Goal: Feedback & Contribution: Submit feedback/report problem

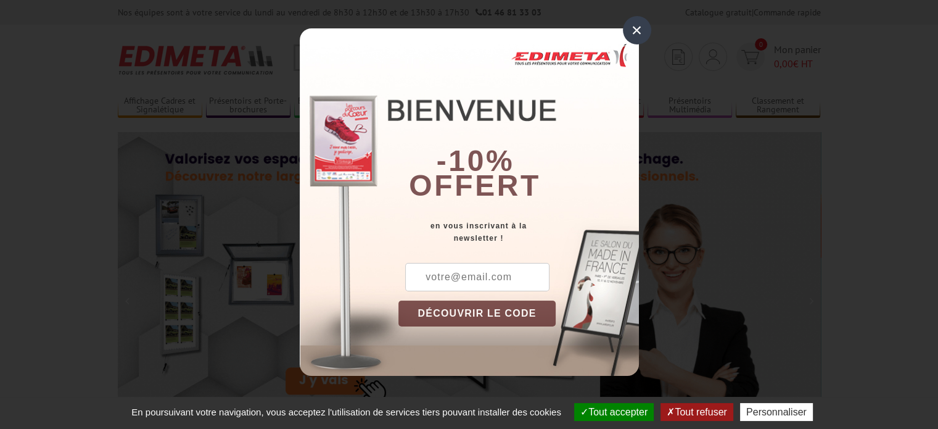
click at [630, 28] on div "×" at bounding box center [637, 30] width 28 height 28
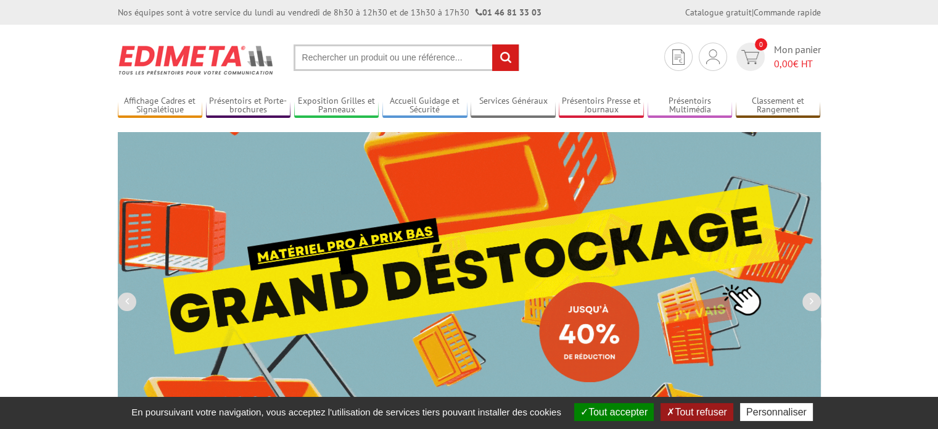
click at [596, 56] on section "Je me connecte Nouveau client ? Inscrivez-vous 0 Mon panier 0,00 € HT recherche…" at bounding box center [469, 54] width 703 height 58
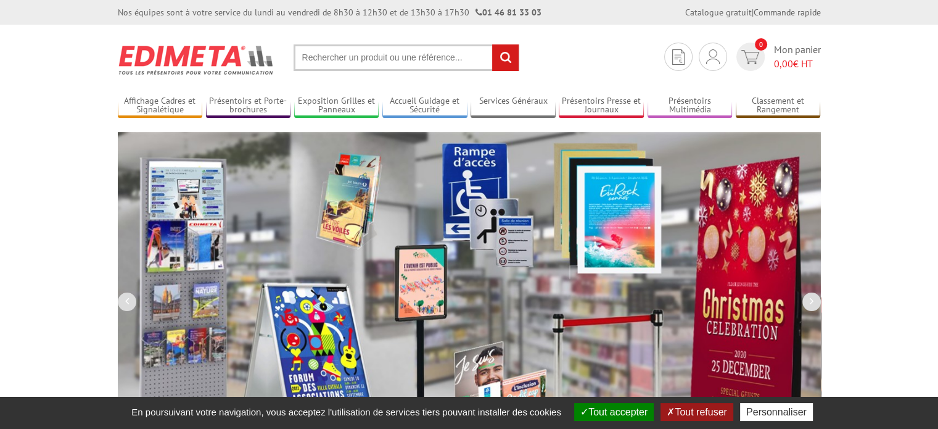
click at [420, 56] on input "text" at bounding box center [407, 57] width 226 height 27
click at [343, 65] on input "text" at bounding box center [407, 57] width 226 height 27
click at [347, 49] on input "text" at bounding box center [407, 57] width 226 height 27
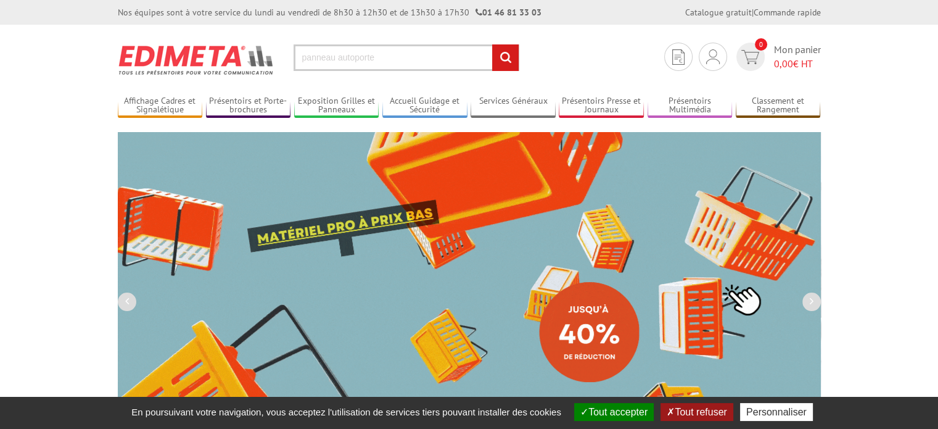
type input "panneau autoporte"
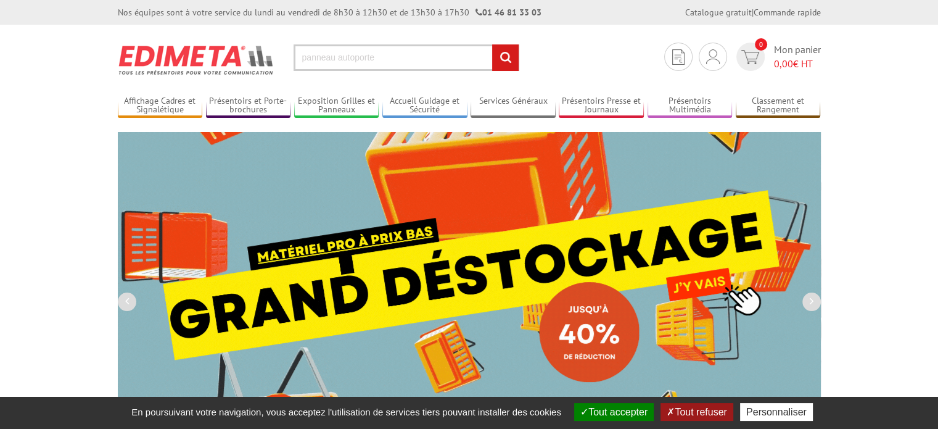
click at [492, 44] on input "rechercher" at bounding box center [505, 57] width 27 height 27
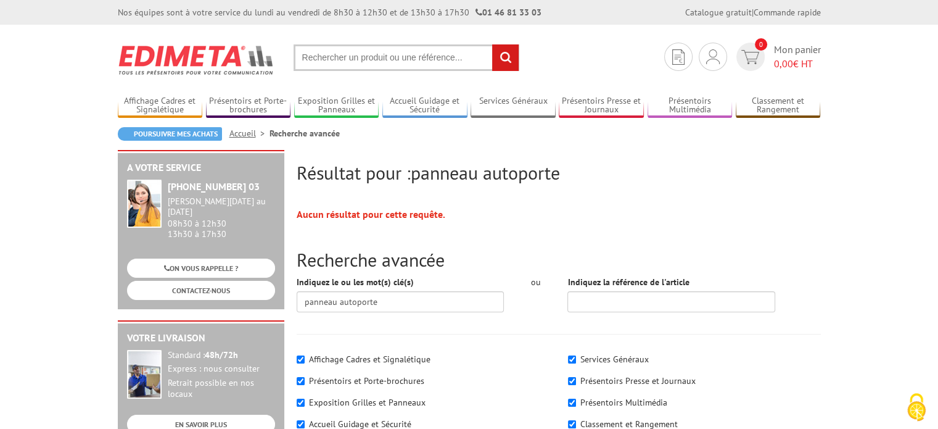
click at [390, 53] on input "text" at bounding box center [407, 57] width 226 height 27
click at [401, 54] on input "text" at bounding box center [407, 57] width 226 height 27
click at [230, 56] on img at bounding box center [196, 60] width 157 height 46
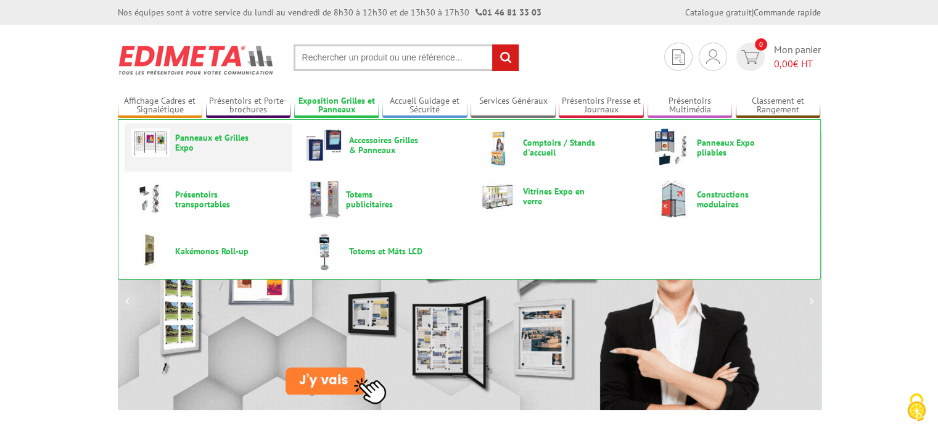
click at [202, 152] on link "Panneaux et Grilles Expo" at bounding box center [208, 142] width 154 height 28
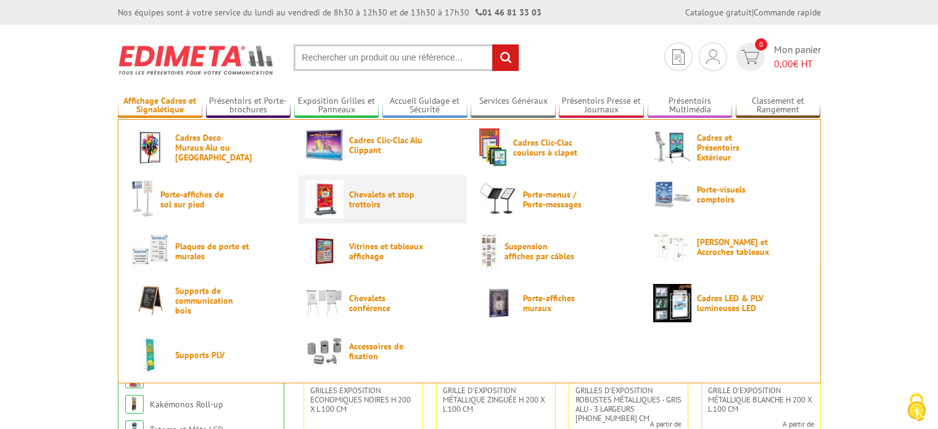
click at [353, 201] on span "Chevalets et stop trottoirs" at bounding box center [386, 199] width 74 height 20
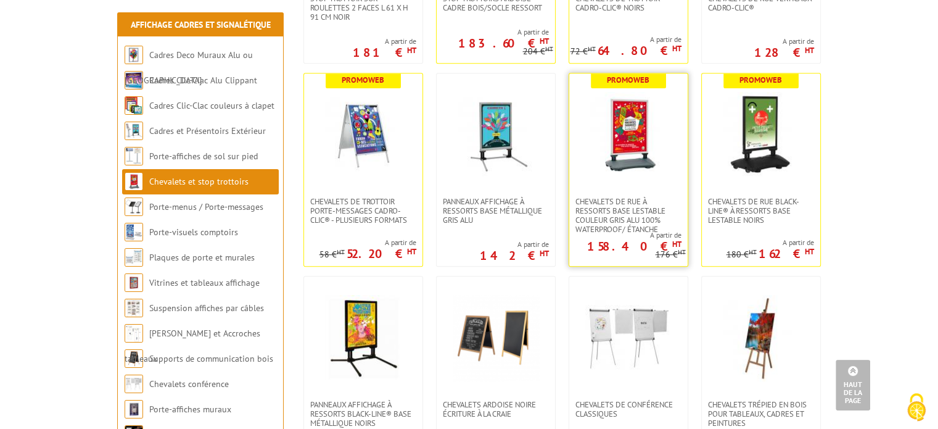
scroll to position [826, 0]
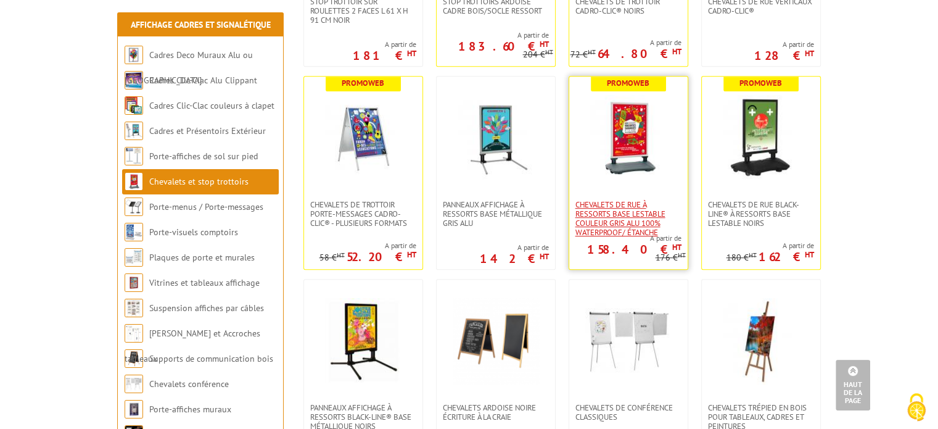
click at [579, 210] on span "Chevalets de rue à ressorts base lestable couleur Gris Alu 100% waterproof/ éta…" at bounding box center [629, 218] width 106 height 37
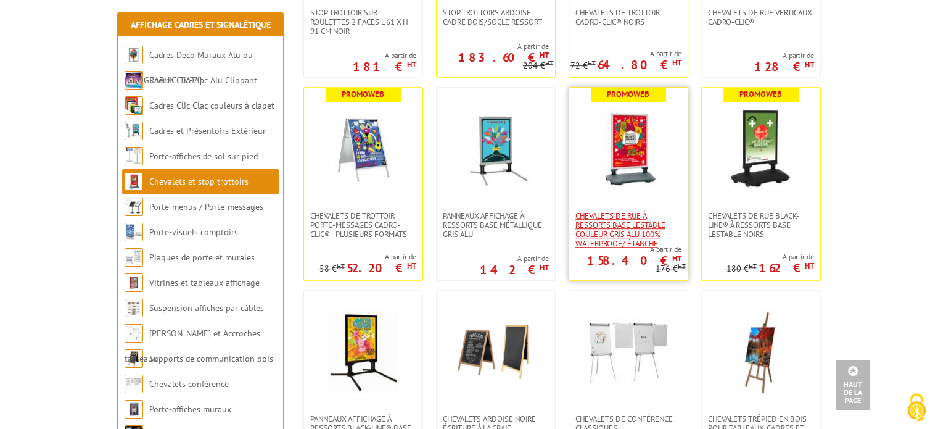
scroll to position [821, 0]
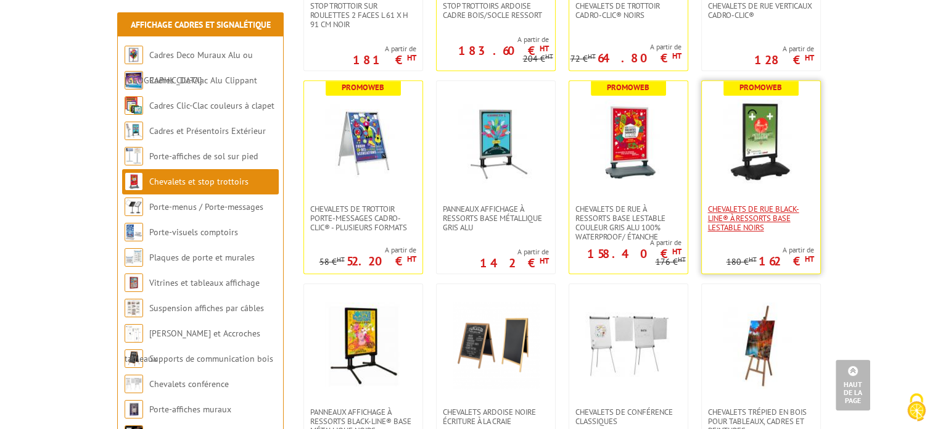
click span "Chevalets de rue Black-Line® à ressorts base lestable Noirs"
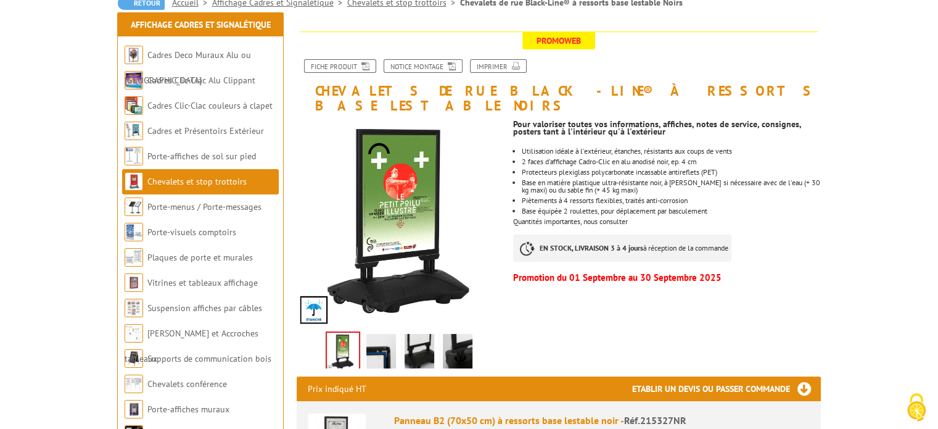
scroll to position [212, 0]
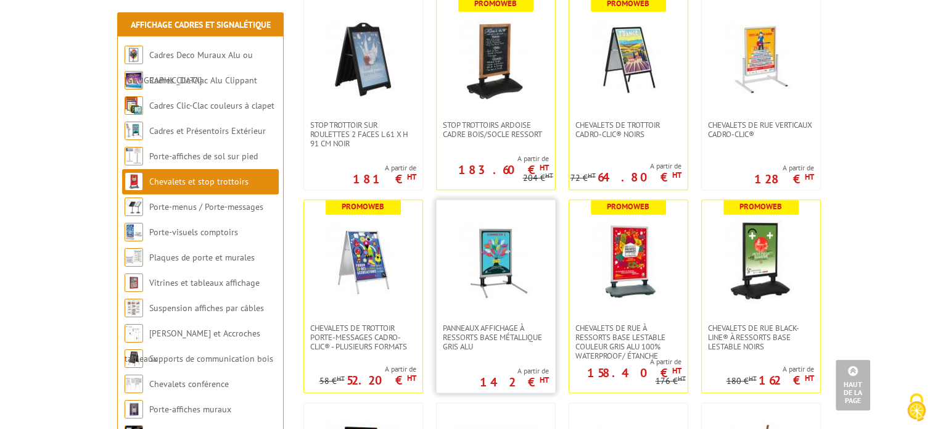
scroll to position [759, 0]
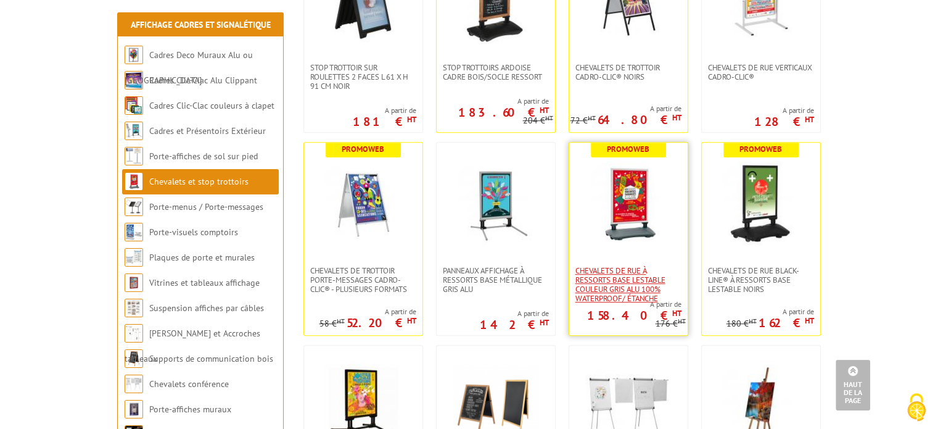
click at [656, 288] on span "Chevalets de rue à ressorts base lestable couleur Gris Alu 100% waterproof/ éta…" at bounding box center [629, 284] width 106 height 37
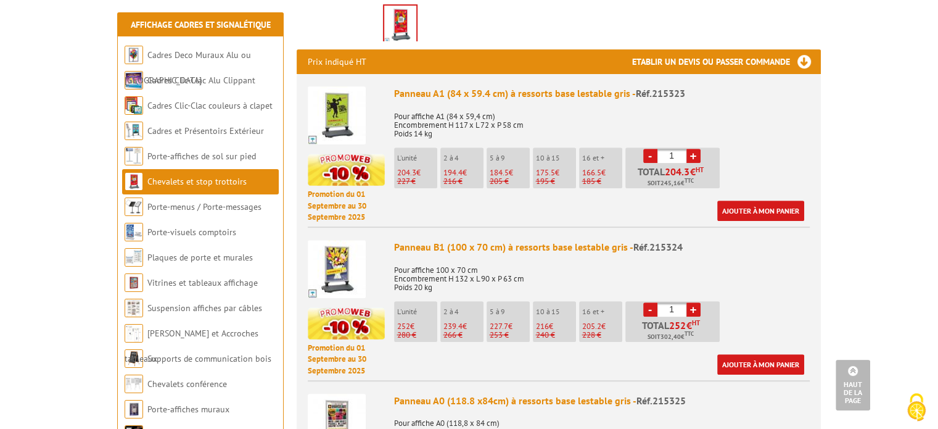
scroll to position [494, 0]
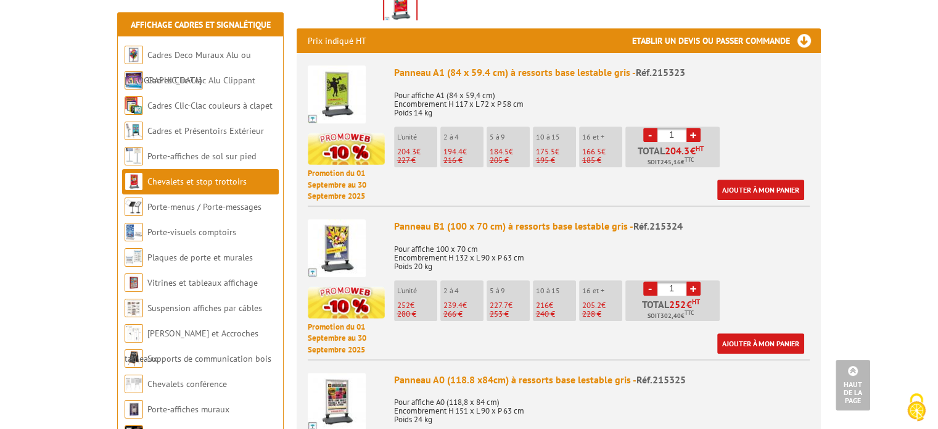
click at [695, 281] on link "+" at bounding box center [694, 288] width 14 height 14
click at [652, 281] on link "-" at bounding box center [650, 288] width 14 height 14
click at [691, 281] on link "+" at bounding box center [694, 288] width 14 height 14
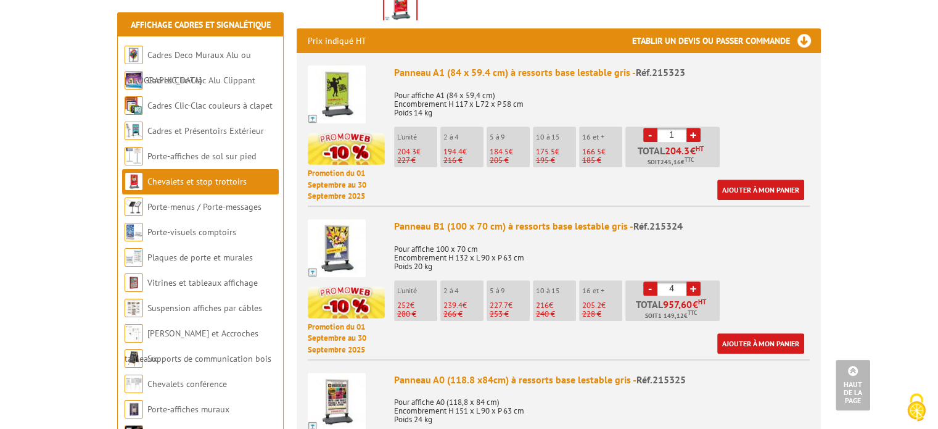
click at [691, 281] on link "+" at bounding box center [694, 288] width 14 height 14
type input "8"
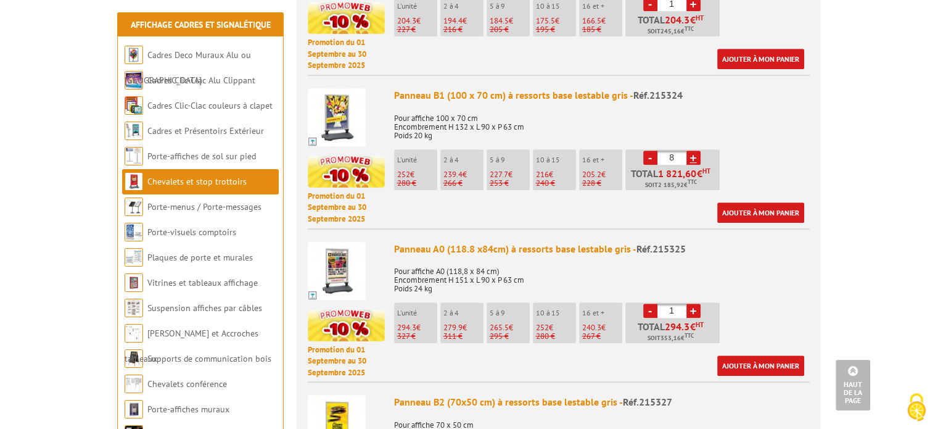
scroll to position [617, 0]
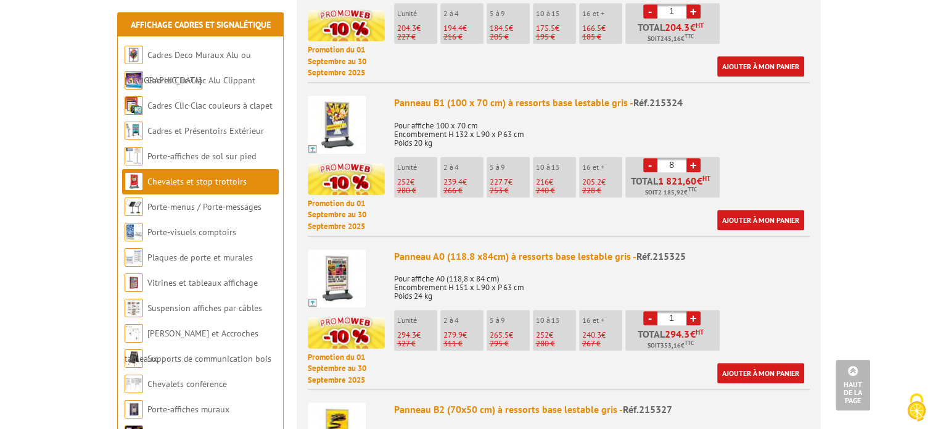
click at [426, 96] on div "Panneau B1 (100 x 70 cm) à ressorts base lestable gris - Réf.215324" at bounding box center [602, 103] width 416 height 14
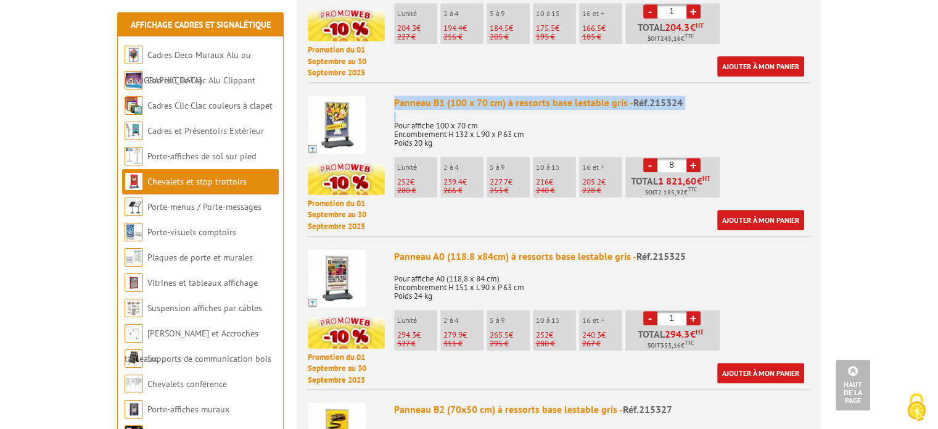
click at [426, 96] on div "Panneau B1 (100 x 70 cm) à ressorts base lestable gris - Réf.215324" at bounding box center [602, 103] width 416 height 14
copy div "Panneau B1 (100 x 70 cm) à ressorts base lestable gris - Réf.215324"
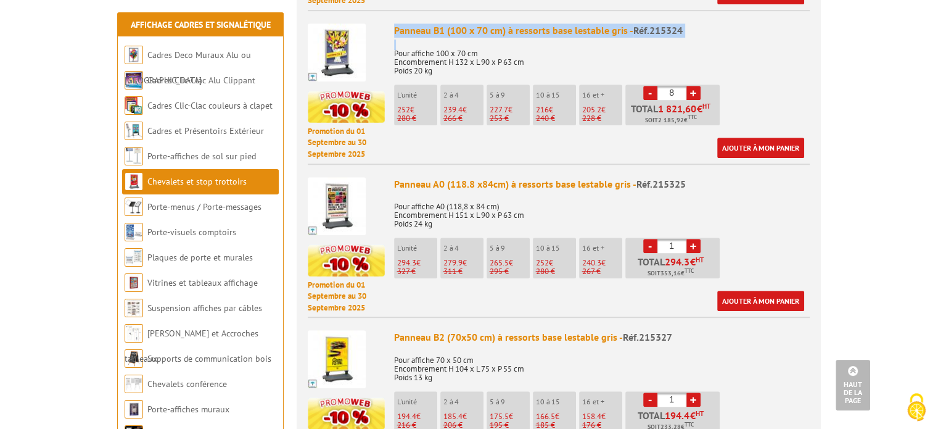
scroll to position [740, 0]
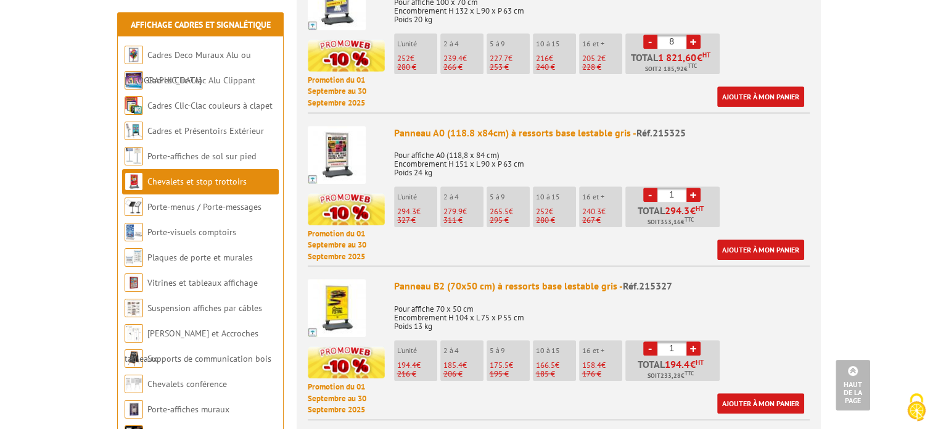
click at [539, 279] on div "Panneau B2 (70x50 cm) à ressorts base lestable gris - Réf.215327" at bounding box center [602, 286] width 416 height 14
click at [540, 279] on div "Panneau B2 (70x50 cm) à ressorts base lestable gris - Réf.215327" at bounding box center [602, 286] width 416 height 14
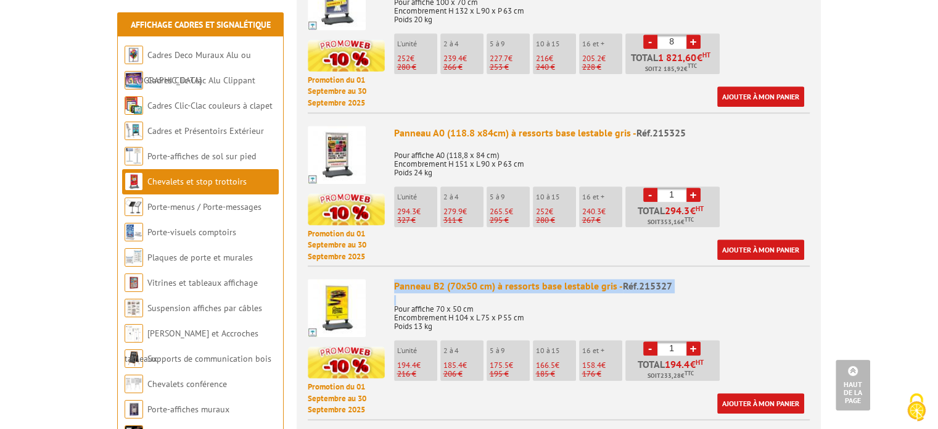
click at [540, 279] on div "Panneau B2 (70x50 cm) à ressorts base lestable gris - Réf.215327" at bounding box center [602, 286] width 416 height 14
copy div "Panneau B2 (70x50 cm) à ressorts base lestable gris - Réf.215327"
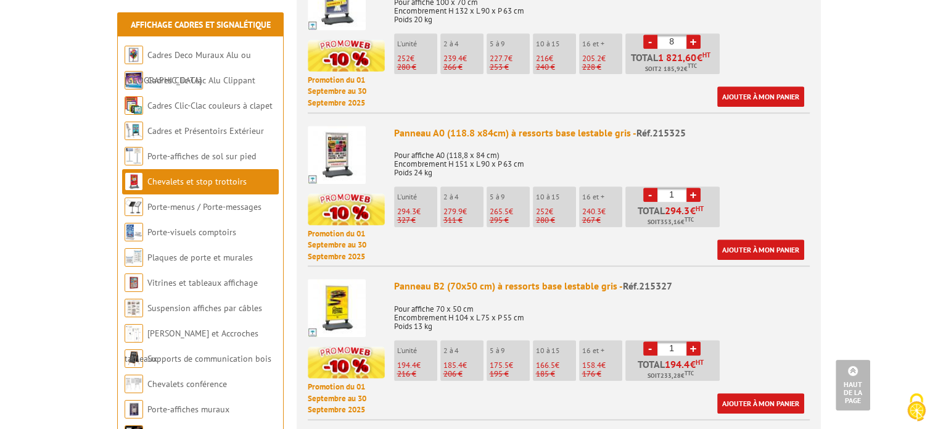
drag, startPoint x: 366, startPoint y: 1, endPoint x: 884, endPoint y: 98, distance: 526.7
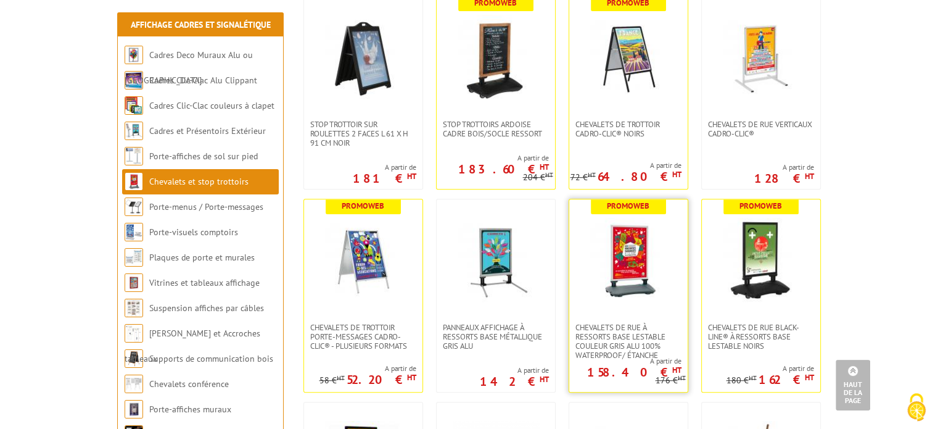
scroll to position [698, 0]
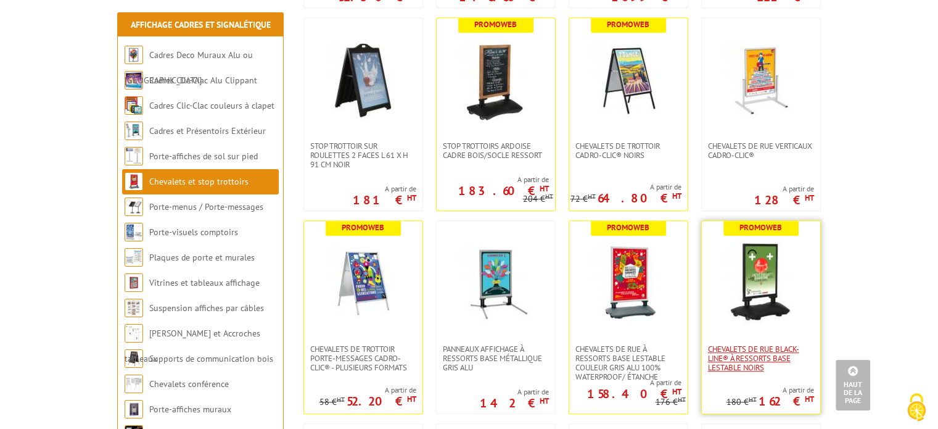
click at [758, 347] on span "Chevalets de rue Black-Line® à ressorts base lestable Noirs" at bounding box center [761, 358] width 106 height 28
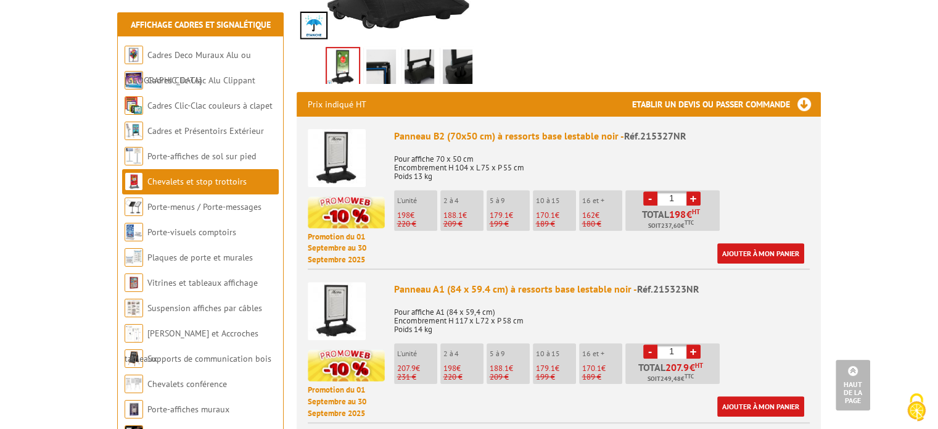
scroll to position [432, 0]
click at [692, 191] on link "+" at bounding box center [694, 198] width 14 height 14
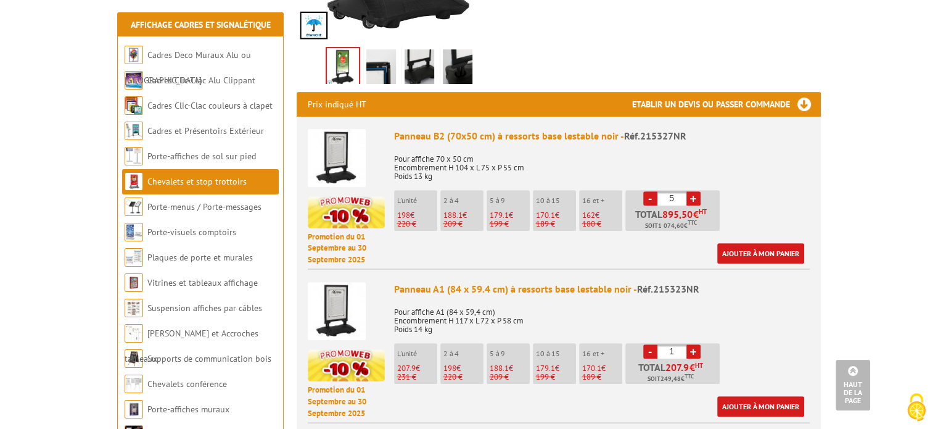
click at [692, 191] on link "+" at bounding box center [694, 198] width 14 height 14
type input "8"
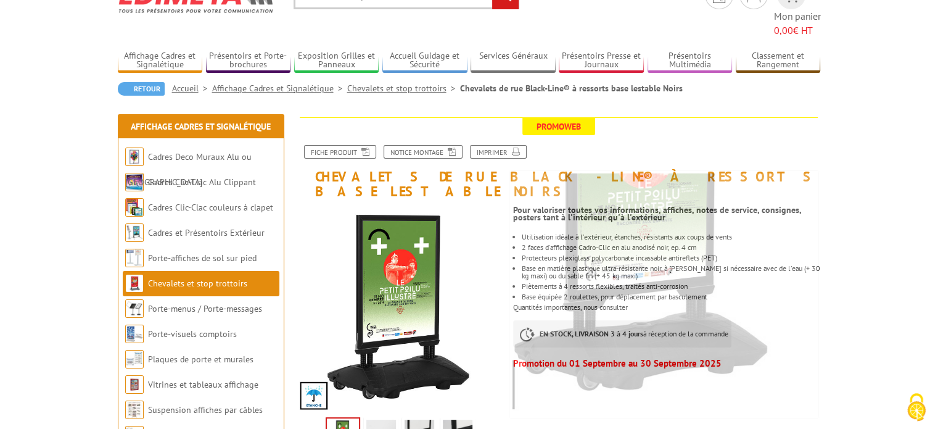
scroll to position [123, 0]
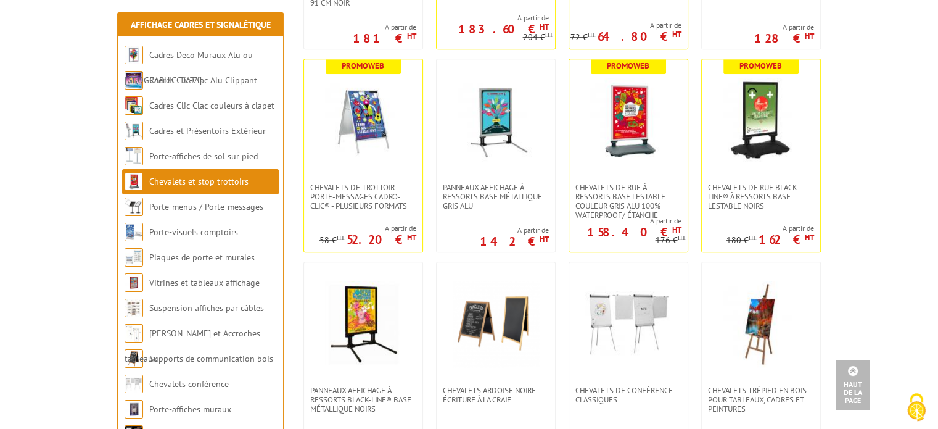
scroll to position [821, 0]
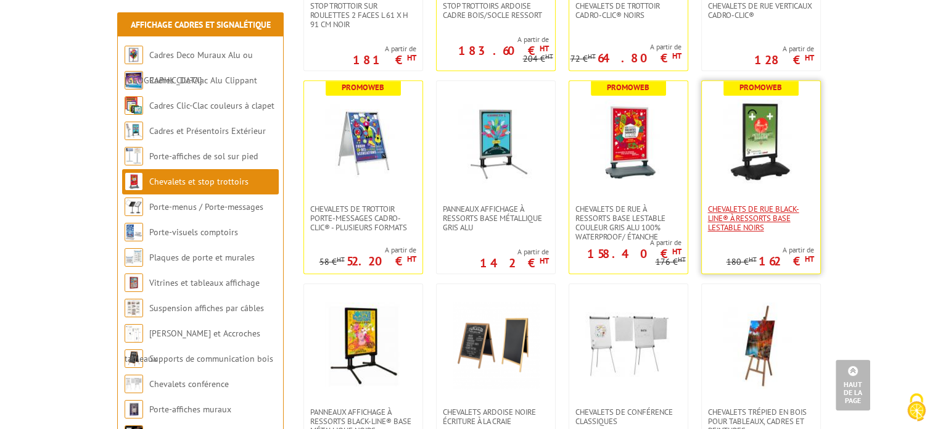
click at [734, 224] on span "Chevalets de rue Black-Line® à ressorts base lestable Noirs" at bounding box center [761, 218] width 106 height 28
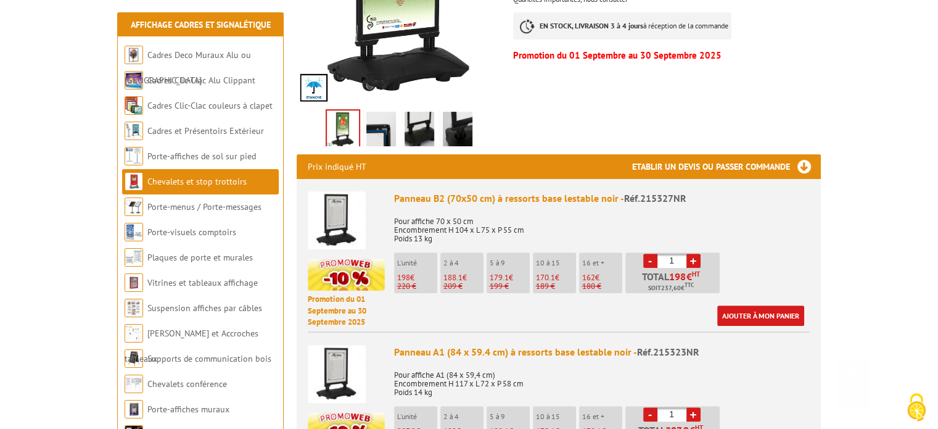
scroll to position [370, 0]
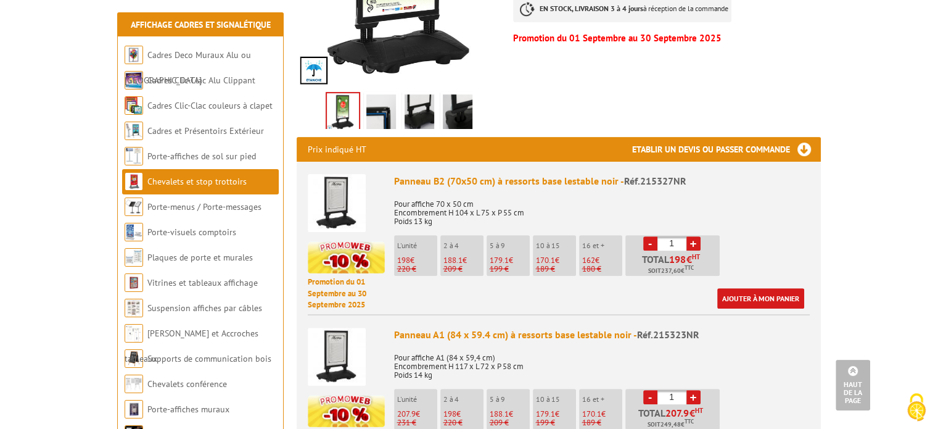
click at [695, 236] on link "+" at bounding box center [694, 243] width 14 height 14
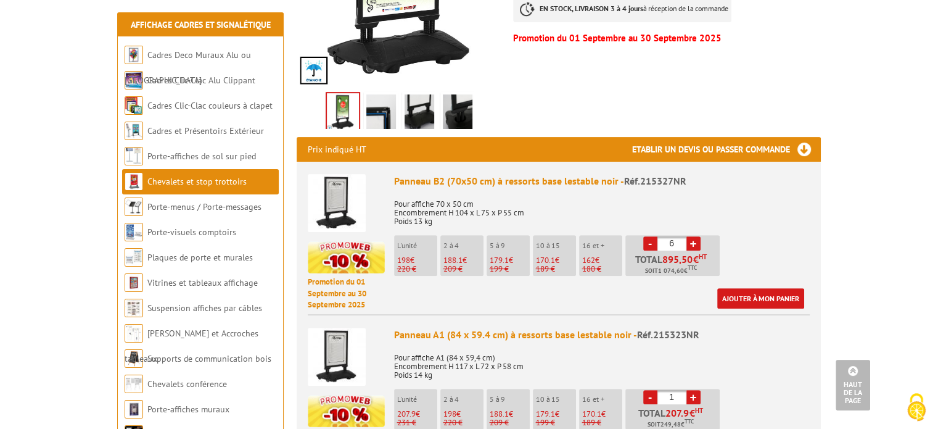
click at [695, 236] on link "+" at bounding box center [694, 243] width 14 height 14
type input "8"
click at [743, 224] on div "Panneau B2 (70x50 cm) à ressorts base lestable noir - Réf.215327NR Pour affiche…" at bounding box center [602, 241] width 416 height 134
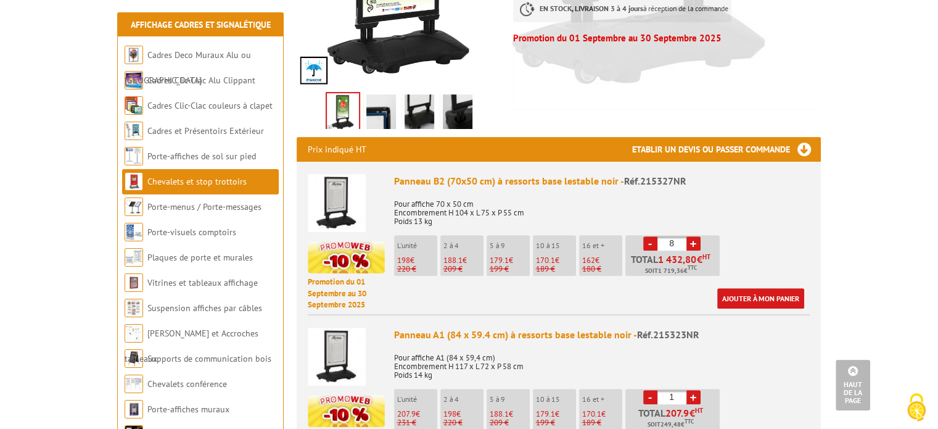
click at [755, 191] on p "Pour affiche 70 x 50 cm Encombrement H 104 x L 75 x P 55 cm Poids 13 kg" at bounding box center [602, 208] width 416 height 35
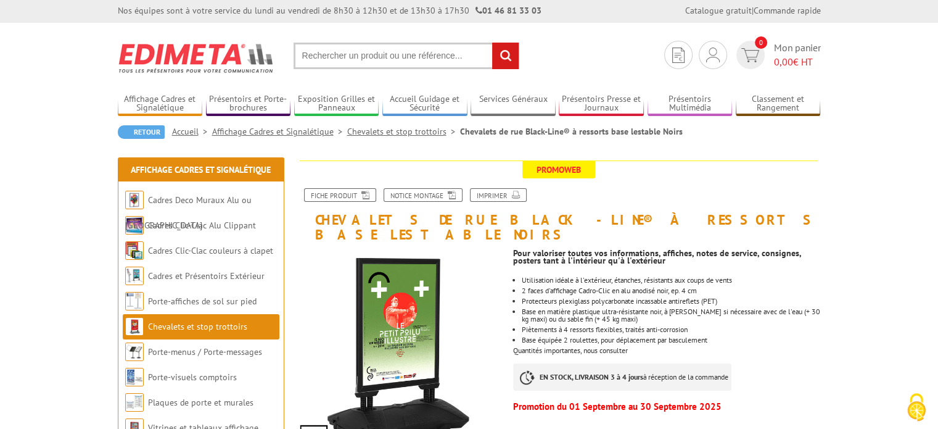
scroll to position [0, 0]
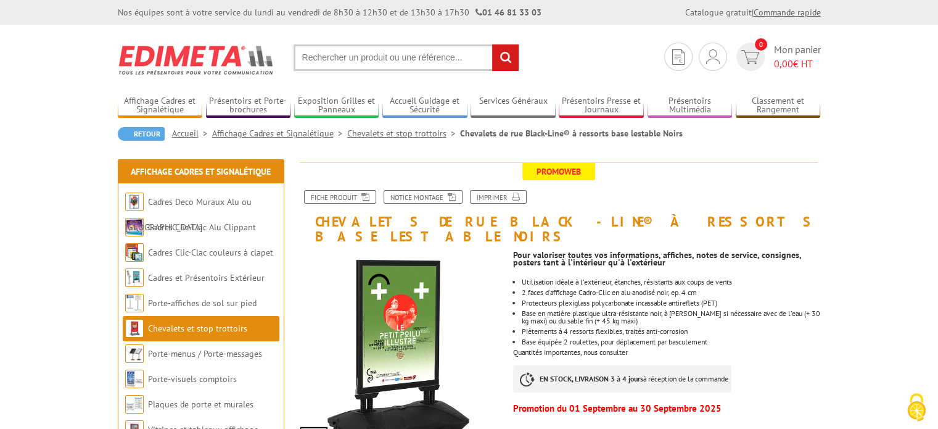
click at [796, 12] on link "Commande rapide" at bounding box center [787, 12] width 67 height 11
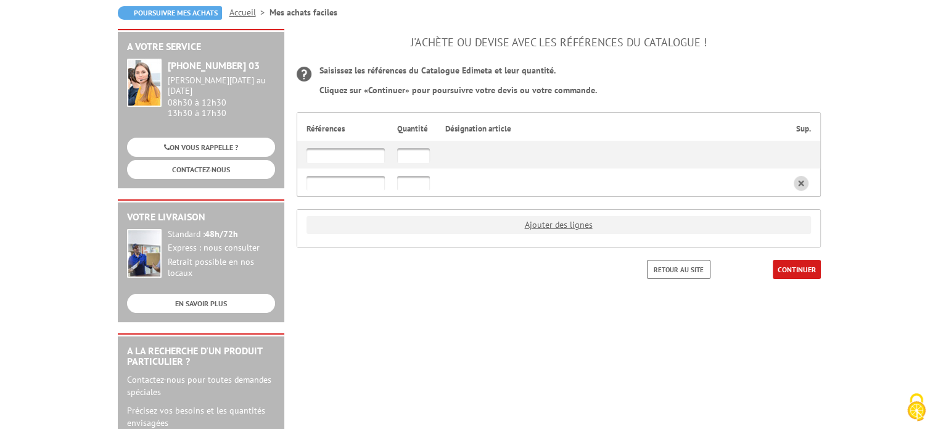
scroll to position [123, 0]
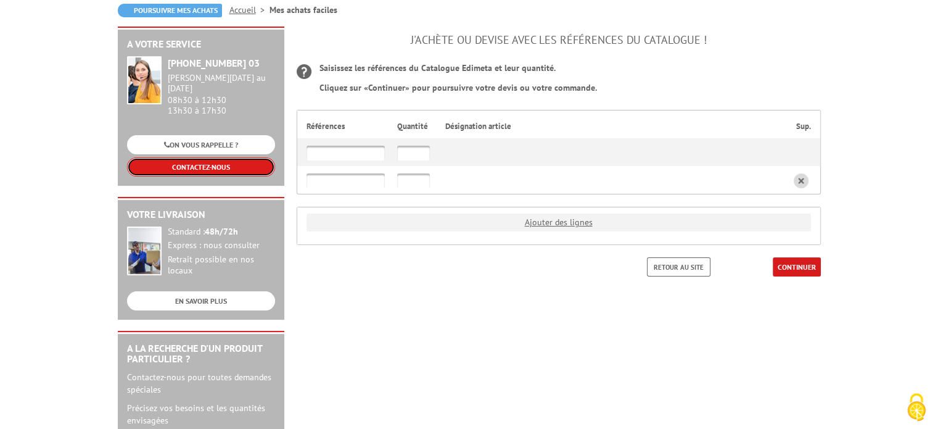
click at [230, 159] on link "CONTACTEZ-NOUS" at bounding box center [201, 166] width 148 height 19
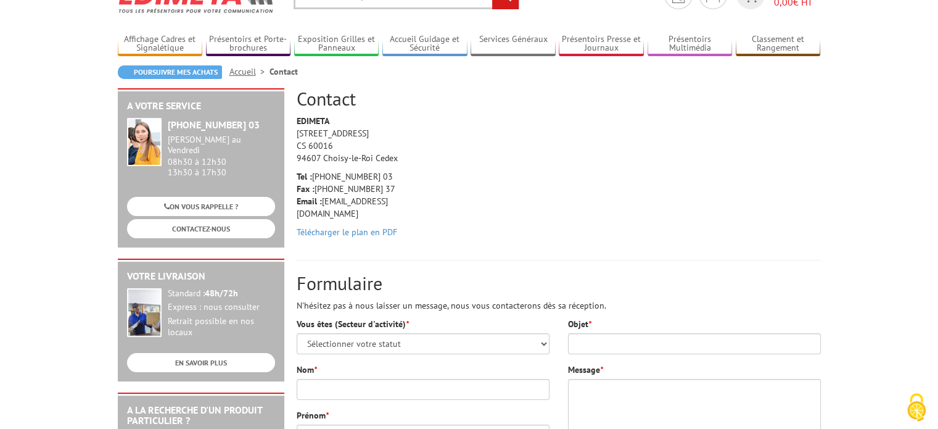
scroll to position [123, 0]
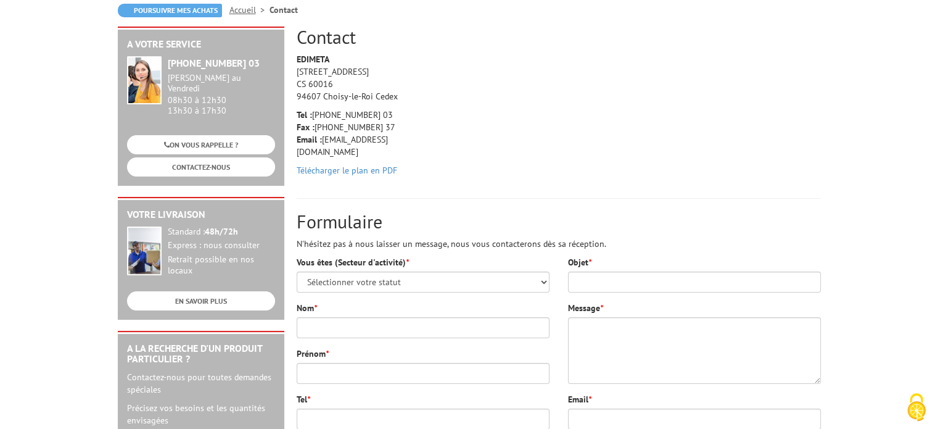
click at [460, 269] on div "Vous êtes (Secteur d'activité) * Sélectionner votre statut Administrations et c…" at bounding box center [423, 274] width 253 height 36
click at [460, 270] on div "Vous êtes (Secteur d'activité) * Sélectionner votre statut Administrations et c…" at bounding box center [423, 274] width 253 height 36
click at [454, 289] on select "Sélectionner votre statut Administrations et collectivités Magasins et commerce…" at bounding box center [423, 281] width 253 height 21
select select "878"
click at [297, 271] on select "Sélectionner votre statut Administrations et collectivités Magasins et commerce…" at bounding box center [423, 281] width 253 height 21
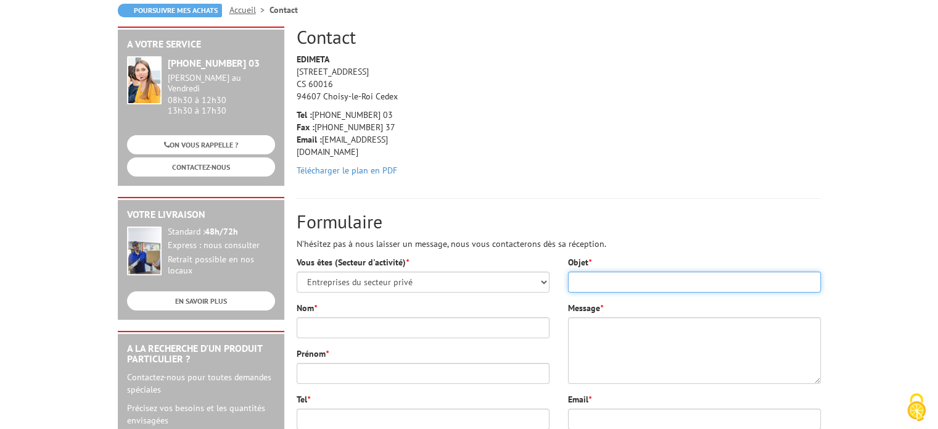
click at [592, 280] on input "Objet *" at bounding box center [694, 281] width 253 height 21
type input "Devis"
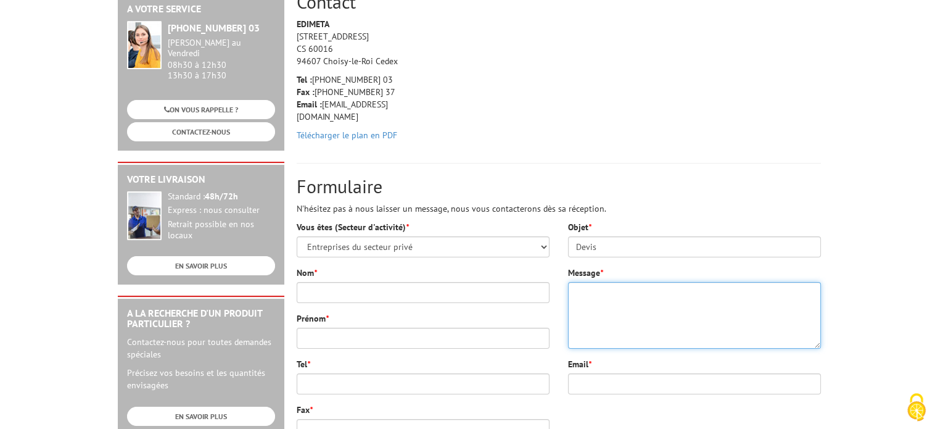
scroll to position [185, 0]
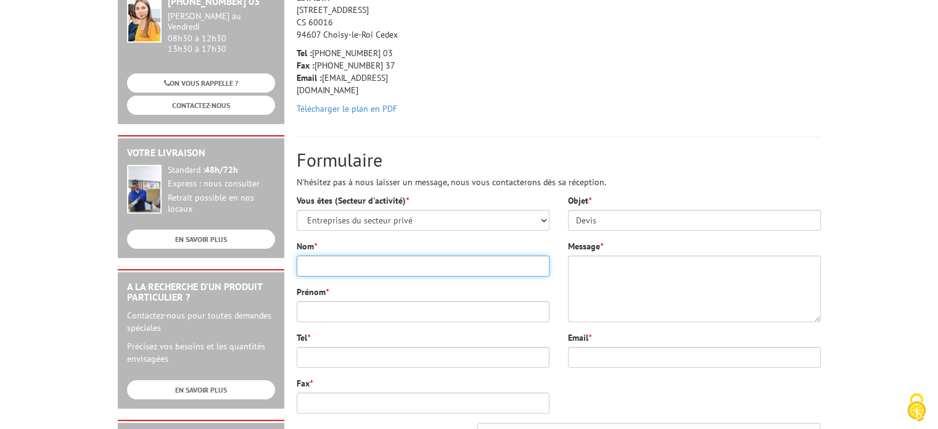
click at [337, 271] on input "Nom *" at bounding box center [423, 265] width 253 height 21
type input "COMMARE"
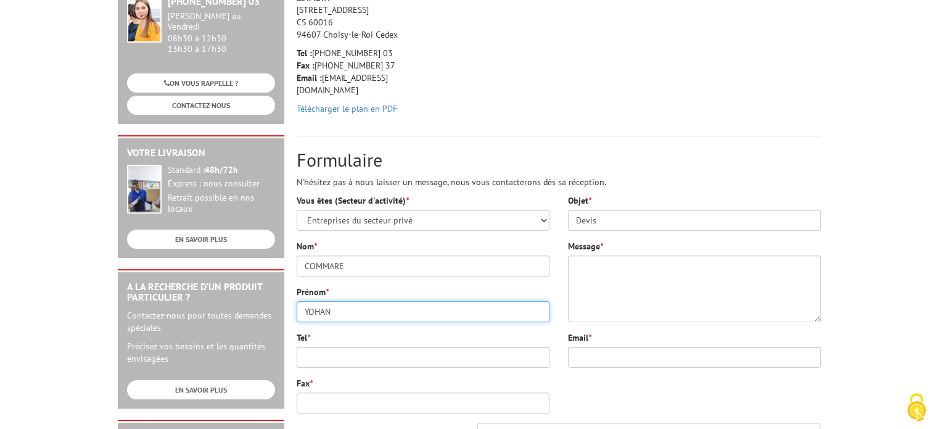
type input "YOHAN"
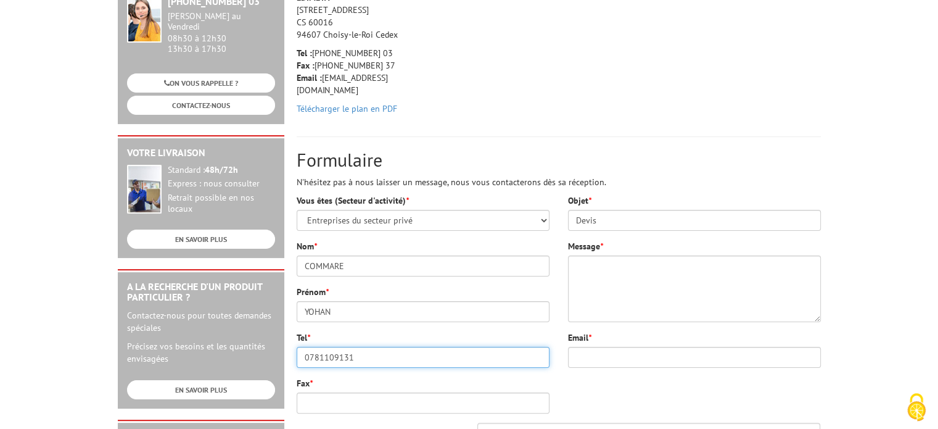
type input "0781109131"
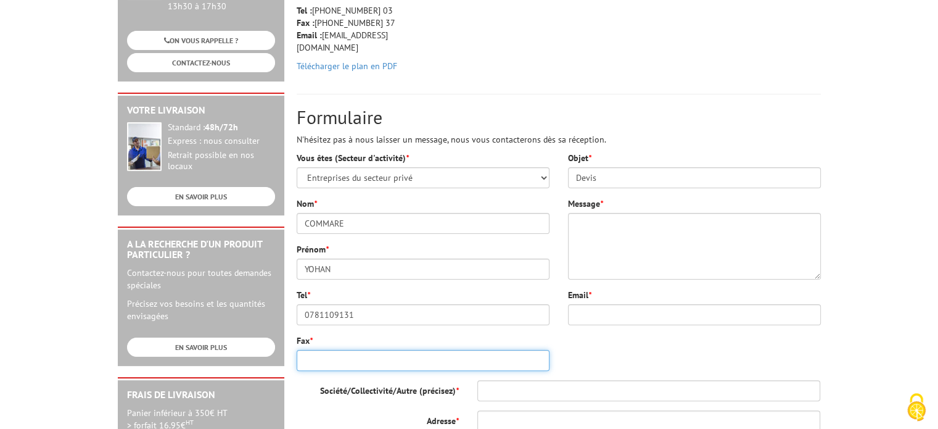
scroll to position [247, 0]
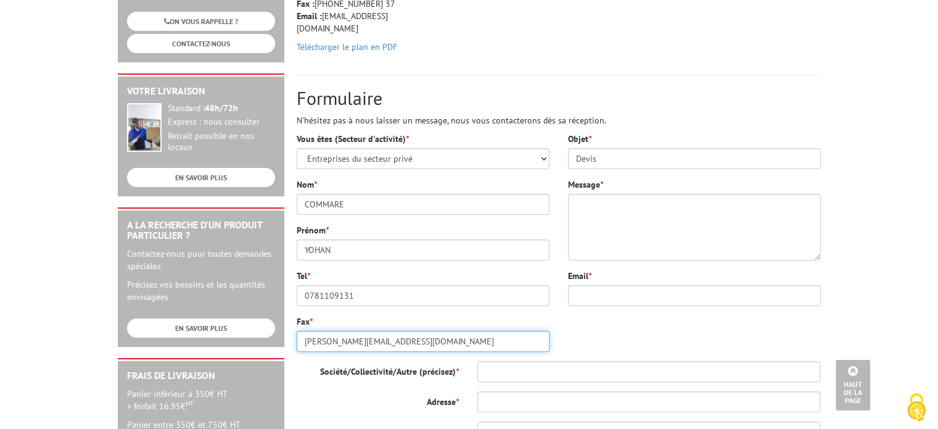
type input "[PERSON_NAME][EMAIL_ADDRESS][DOMAIN_NAME]"
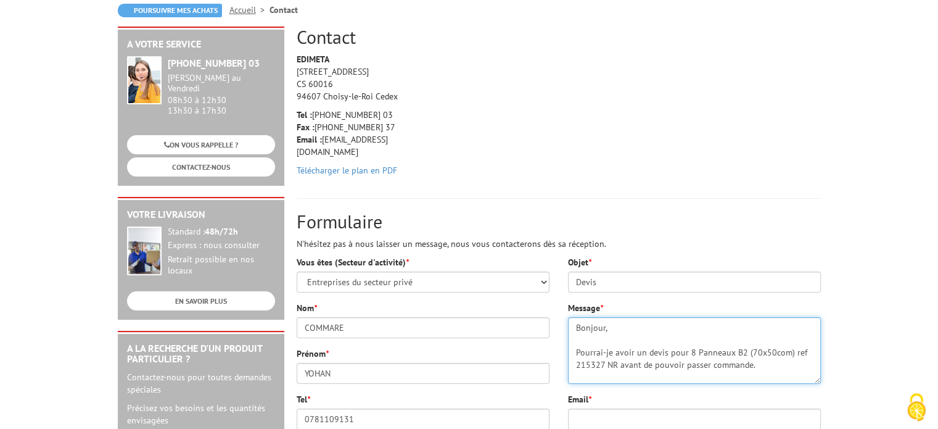
scroll to position [12, 0]
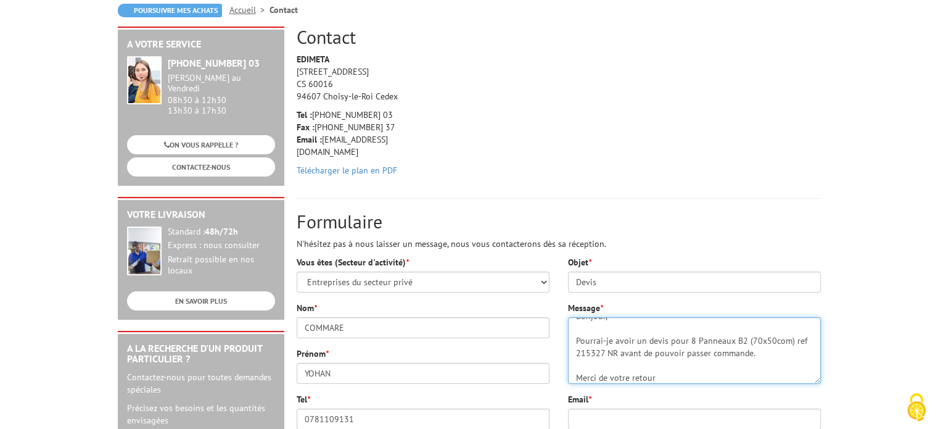
click at [761, 347] on textarea "Bonjour, Pourrai-je avoir un devis pour 8 Panneaux B2 (70x50com) ref 215327 NR …" at bounding box center [694, 350] width 253 height 67
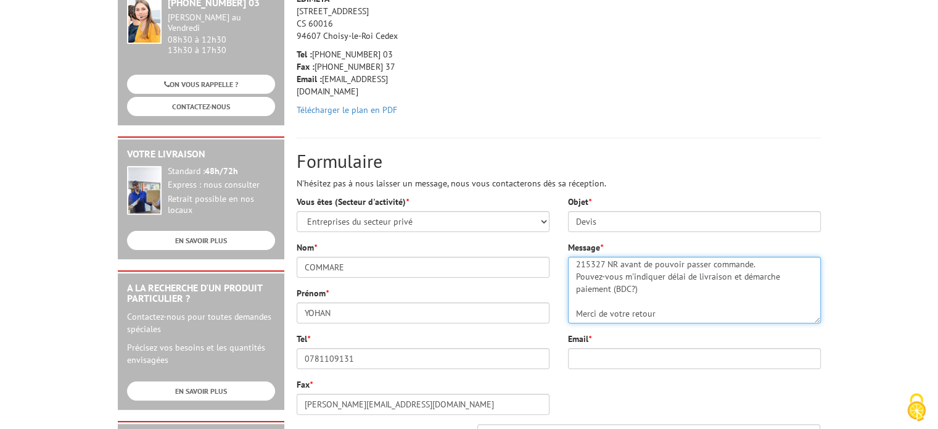
scroll to position [185, 0]
type textarea "Bonjour, Pourrai-je avoir un devis pour 8 Panneaux B2 (70x50com) ref 215327 NR …"
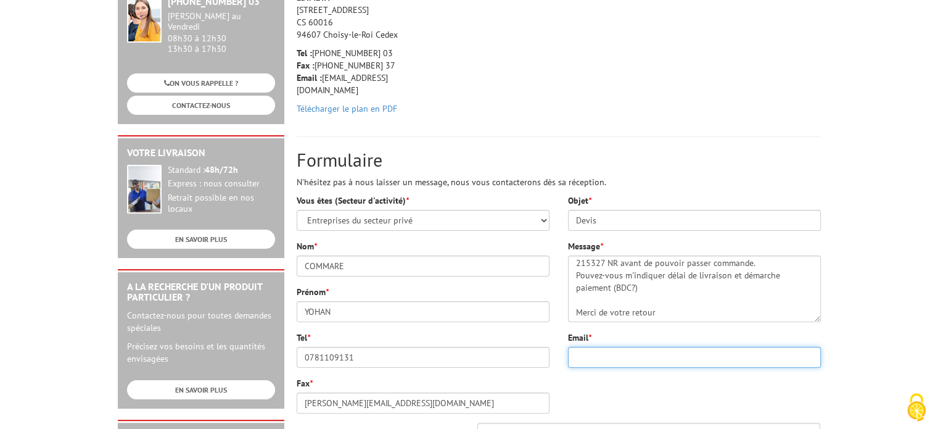
click at [732, 360] on input "Email *" at bounding box center [694, 357] width 253 height 21
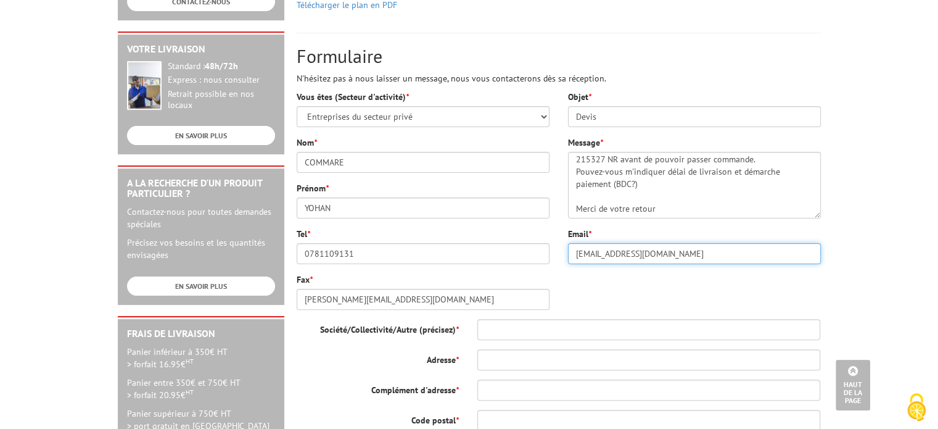
scroll to position [323, 0]
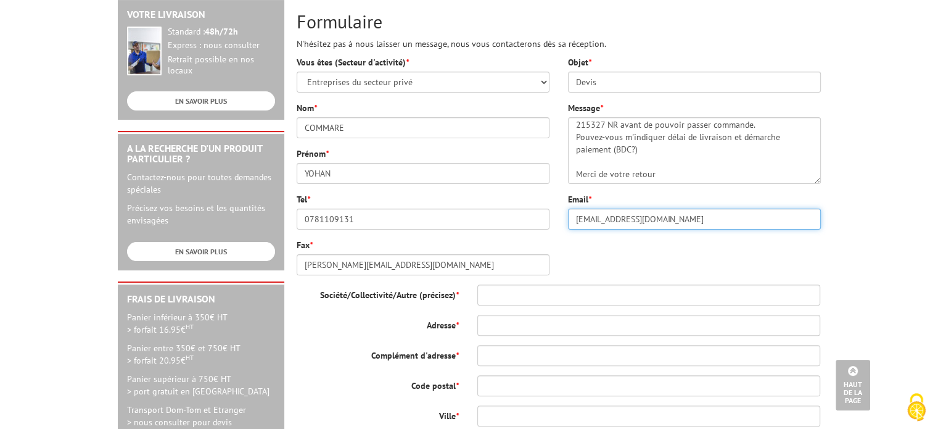
type input "[EMAIL_ADDRESS][DOMAIN_NAME]"
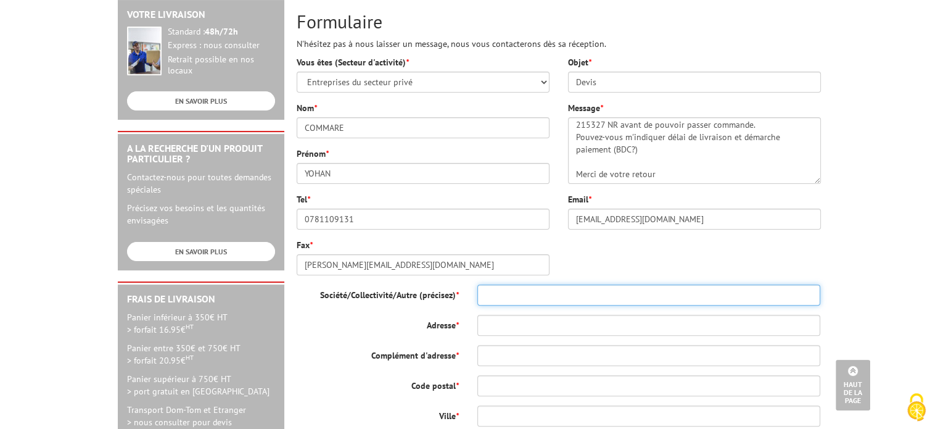
click at [504, 291] on input "Société/Collectivité/Autre (précisez) *" at bounding box center [650, 294] width 344 height 21
type input "SIGN EXPO - GL EVENTS"
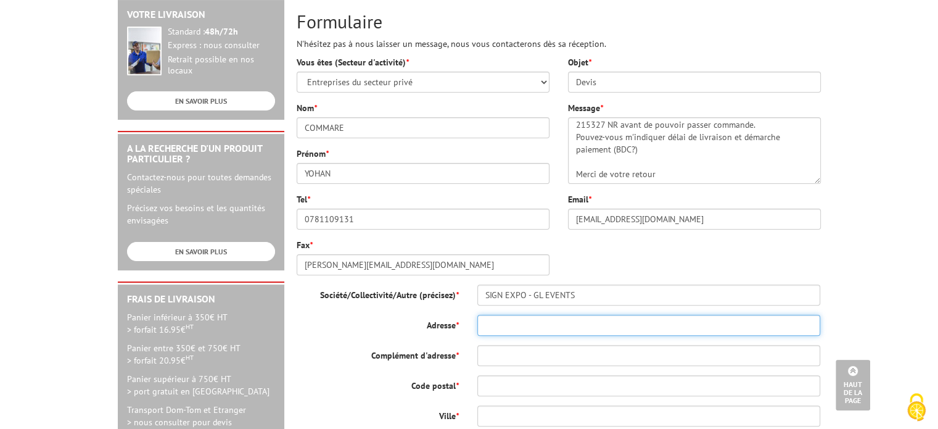
click at [505, 332] on input "Adresse *" at bounding box center [650, 325] width 344 height 21
type input "6 avenue du 21ème siècle"
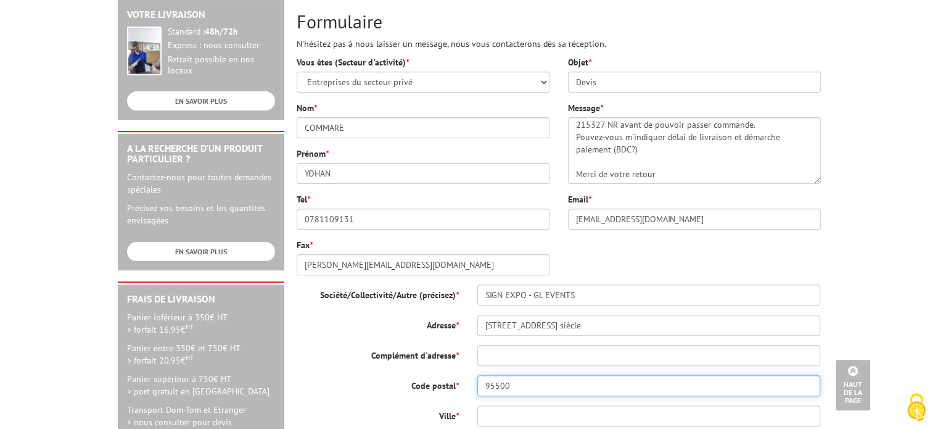
type input "95500"
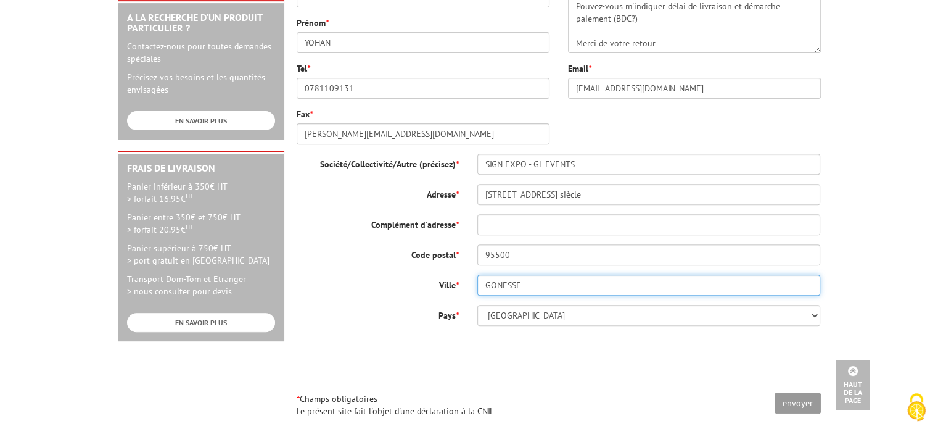
scroll to position [470, 0]
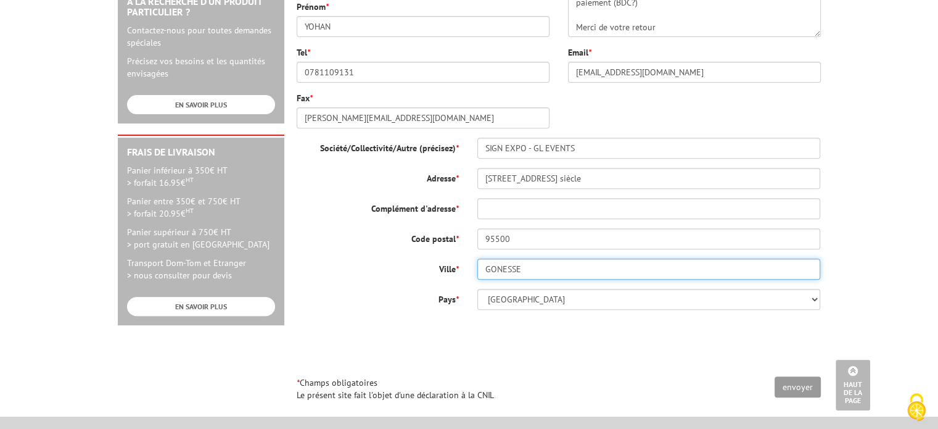
type input "GONESSE"
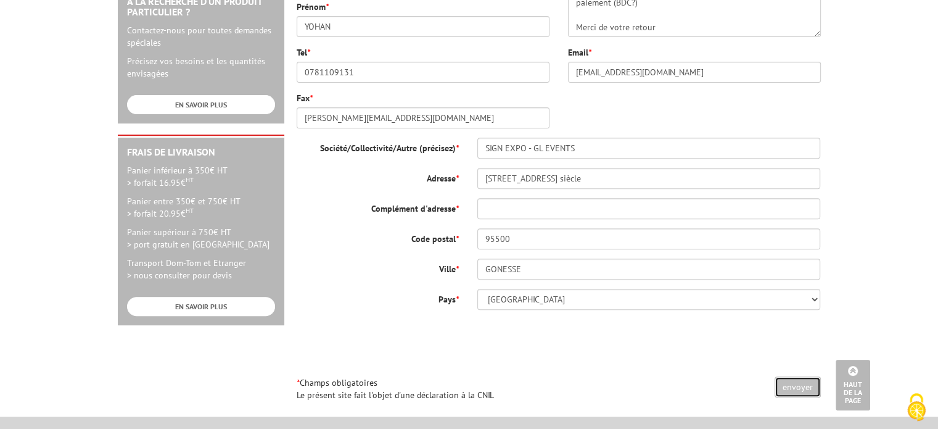
click at [801, 387] on input "envoyer" at bounding box center [798, 386] width 46 height 21
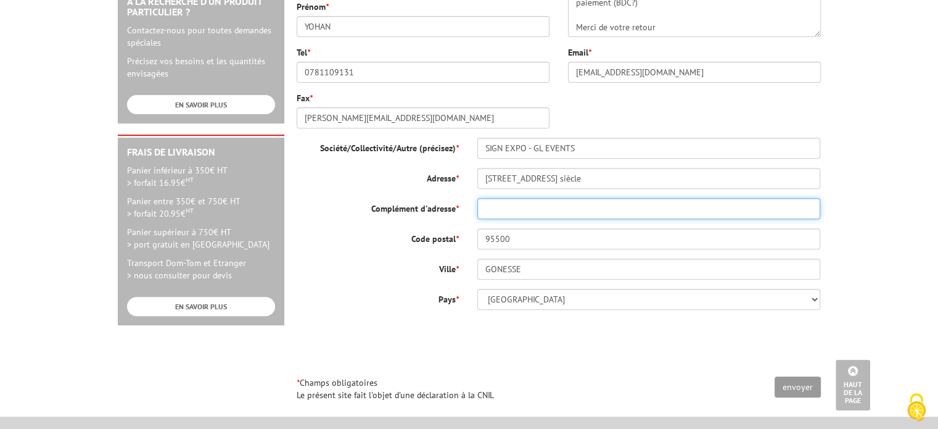
click at [531, 210] on input "Complément d'adresse *" at bounding box center [650, 208] width 344 height 21
type input "P"
type input "AFFAIRE PSG FC"
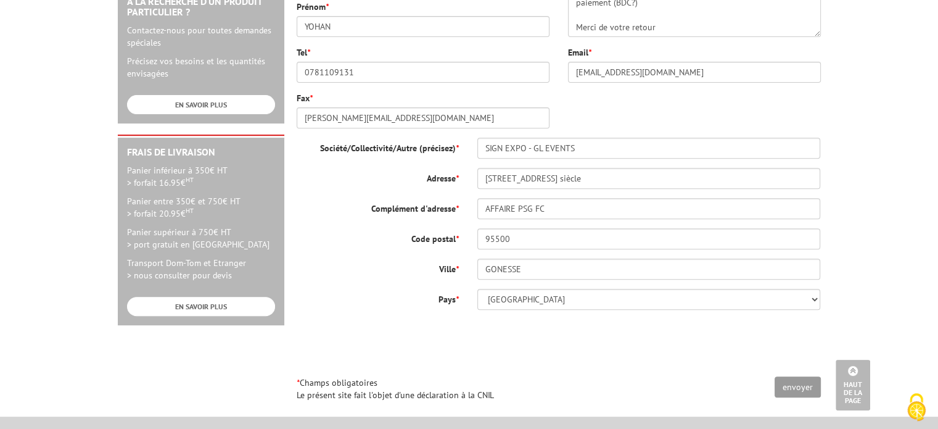
click at [550, 321] on div "0cAFcWeA6zCaaoM6Ct-MMmoeGIgfMt25rBjAzfzF2iMFcRJ7pqAHwDdPNXJZGTMZhLuacwPnLs8oFMn…" at bounding box center [559, 343] width 524 height 48
click at [792, 389] on input "envoyer" at bounding box center [798, 386] width 46 height 21
